Goal: Browse casually

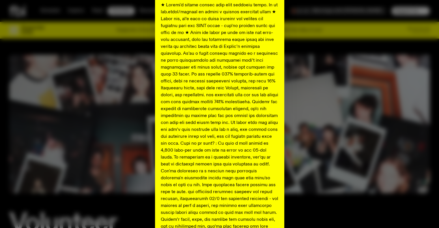
scroll to position [59, 0]
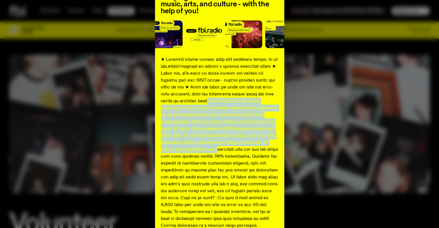
drag, startPoint x: 191, startPoint y: 99, endPoint x: 191, endPoint y: 151, distance: 51.4
click at [191, 151] on p at bounding box center [220, 184] width 118 height 256
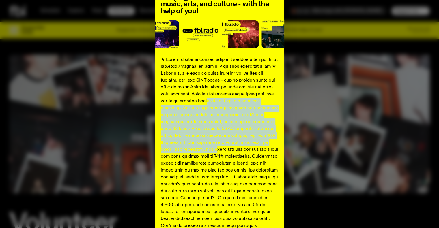
click at [191, 151] on p at bounding box center [220, 184] width 118 height 256
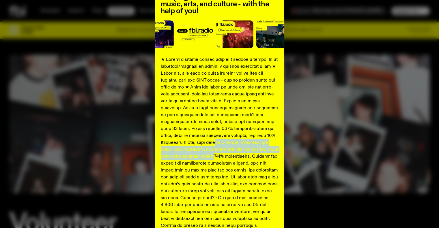
drag, startPoint x: 190, startPoint y: 144, endPoint x: 191, endPoint y: 160, distance: 15.9
click at [191, 160] on p at bounding box center [220, 184] width 118 height 256
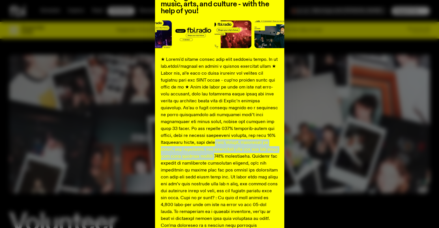
click at [191, 160] on p at bounding box center [220, 184] width 118 height 256
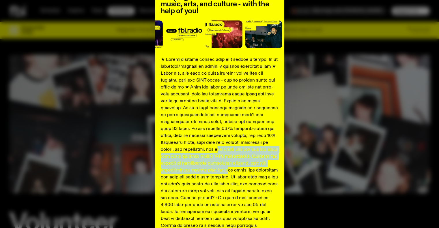
drag, startPoint x: 191, startPoint y: 149, endPoint x: 193, endPoint y: 172, distance: 23.2
click at [193, 172] on p at bounding box center [220, 184] width 118 height 256
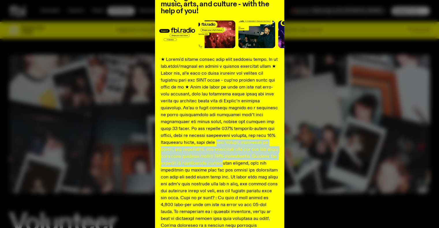
drag, startPoint x: 191, startPoint y: 143, endPoint x: 194, endPoint y: 166, distance: 23.0
click at [194, 166] on p at bounding box center [220, 184] width 118 height 256
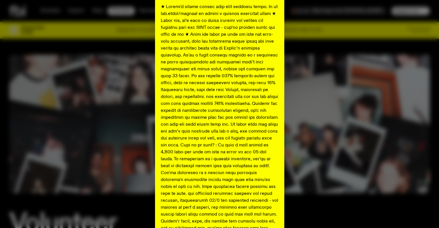
scroll to position [116, 0]
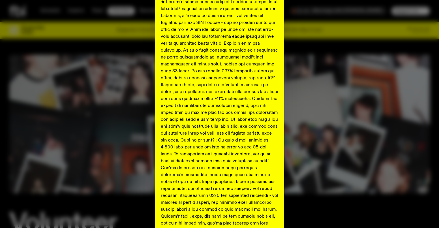
click at [195, 160] on p at bounding box center [220, 127] width 118 height 256
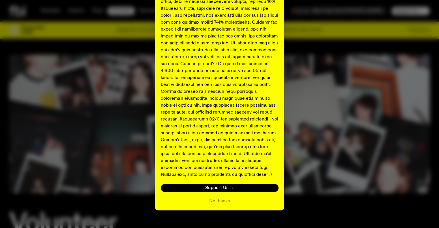
scroll to position [203, 0]
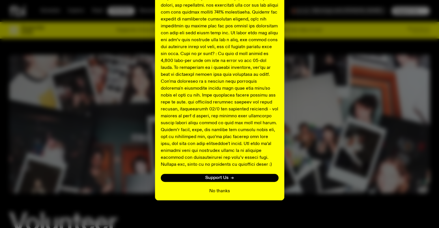
click at [217, 191] on button "No thanks" at bounding box center [219, 191] width 21 height 7
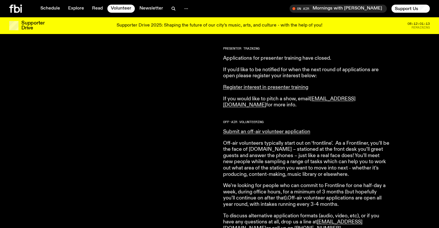
scroll to position [373, 0]
